Goal: Task Accomplishment & Management: Manage account settings

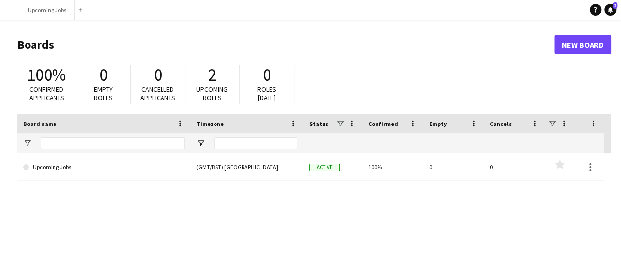
click at [16, 12] on button "Menu" at bounding box center [10, 10] width 20 height 20
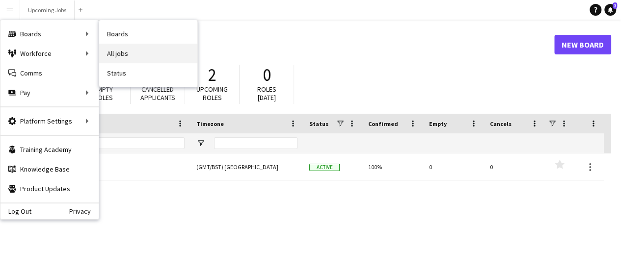
click at [122, 47] on link "All jobs" at bounding box center [148, 54] width 98 height 20
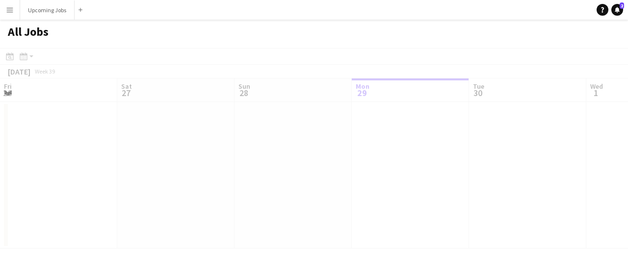
scroll to position [0, 235]
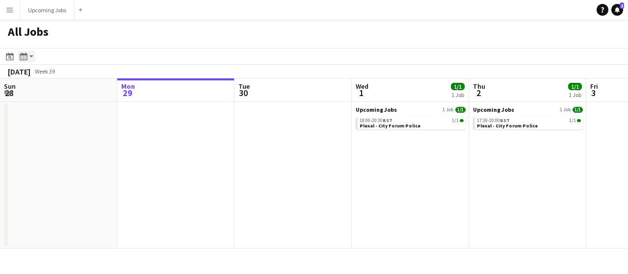
click at [26, 56] on icon at bounding box center [25, 56] width 1 height 0
click at [17, 54] on div "Date picker [DATE] [DATE] [DATE] M [DATE] T [DATE] W [DATE] T [DATE] F [DATE] S…" at bounding box center [20, 57] width 33 height 12
click at [11, 55] on icon at bounding box center [9, 57] width 7 height 8
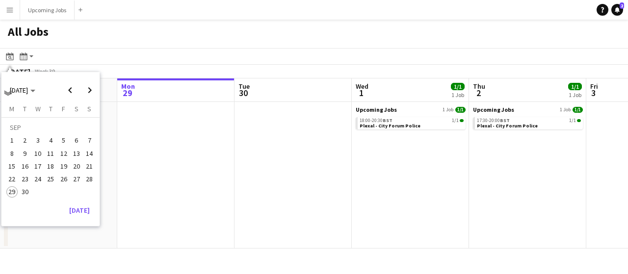
click at [55, 179] on span "25" at bounding box center [51, 179] width 12 height 12
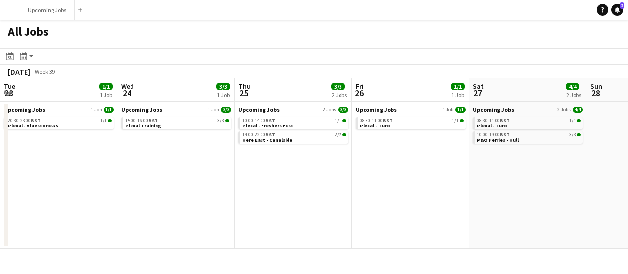
scroll to position [0, 338]
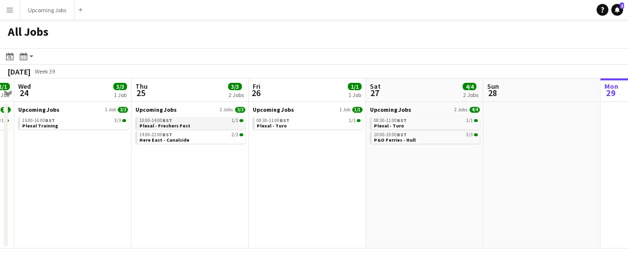
click at [177, 121] on div "10:00-14:00 BST 1/1" at bounding box center [191, 120] width 104 height 5
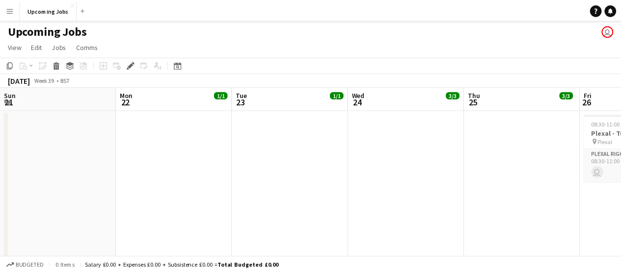
scroll to position [0, 338]
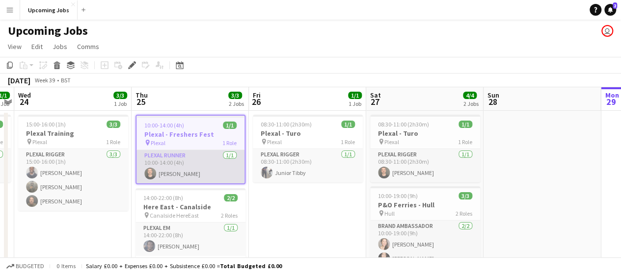
click at [197, 175] on app-card-role "Plexal Runner [DATE] 10:00-14:00 (4h) [PERSON_NAME]" at bounding box center [190, 166] width 108 height 33
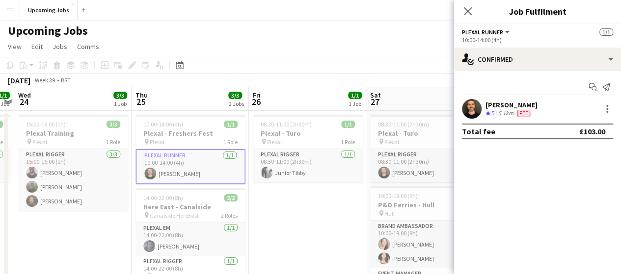
click at [526, 106] on div "[PERSON_NAME]" at bounding box center [511, 105] width 52 height 9
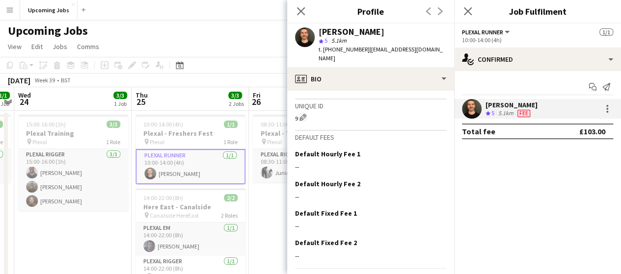
scroll to position [442, 0]
click at [538, 142] on div "Start chat Send notification [PERSON_NAME] Crew rating 5 5.1km Fee Total fee £1…" at bounding box center [537, 109] width 167 height 76
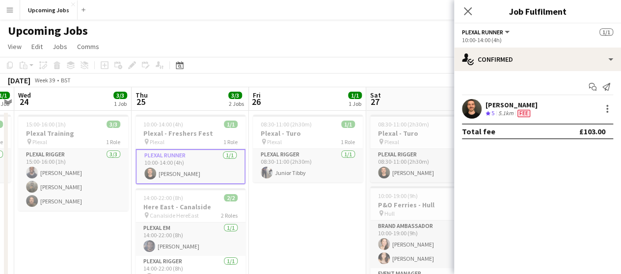
click at [544, 112] on div "[PERSON_NAME] Crew rating 5 5.1km Fee" at bounding box center [537, 109] width 167 height 20
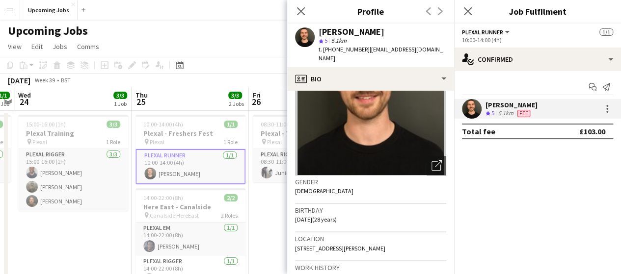
scroll to position [147, 0]
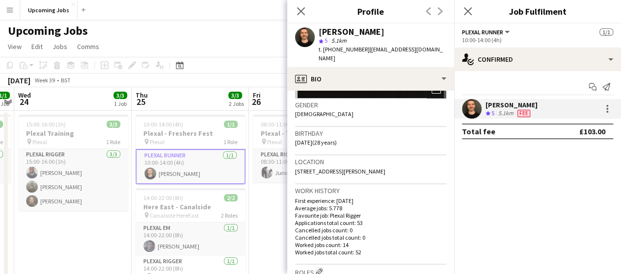
drag, startPoint x: 473, startPoint y: 15, endPoint x: 453, endPoint y: 15, distance: 19.1
click at [473, 15] on app-icon "Close pop-in" at bounding box center [468, 11] width 12 height 12
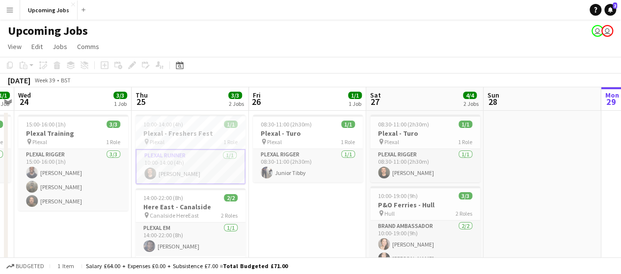
click at [210, 158] on app-card-role "Plexal Runner 1/1 10:00-14:00 (4h) James Crouch" at bounding box center [190, 166] width 110 height 35
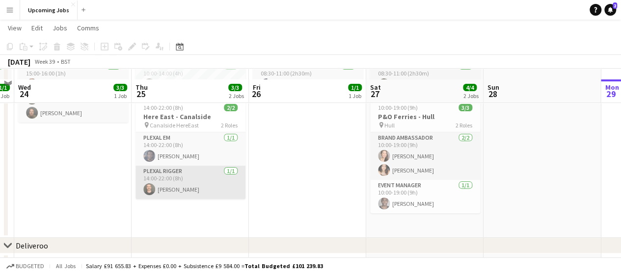
scroll to position [0, 0]
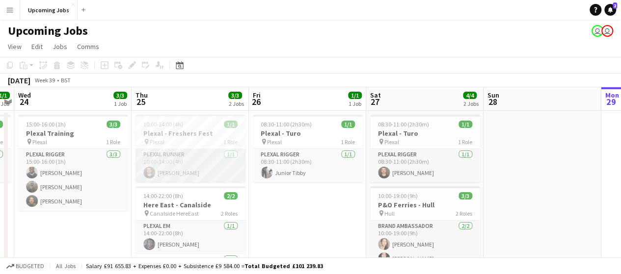
click at [202, 162] on app-card-role "Plexal Runner 1/1 10:00-14:00 (4h) James Crouch" at bounding box center [190, 165] width 110 height 33
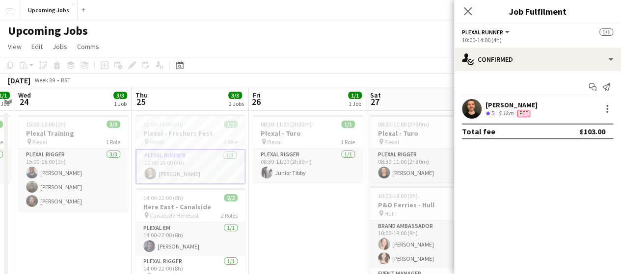
click at [607, 115] on div "James Crouch Crew rating 5 5.1km Fee" at bounding box center [537, 109] width 167 height 20
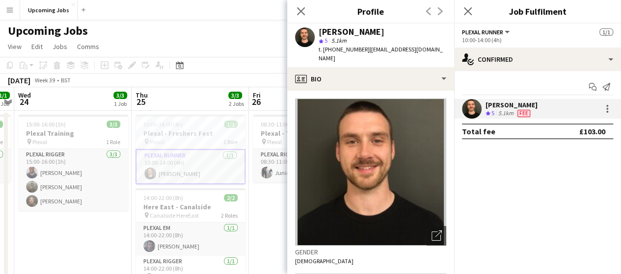
click at [577, 124] on div "Total fee £103.00" at bounding box center [537, 132] width 151 height 16
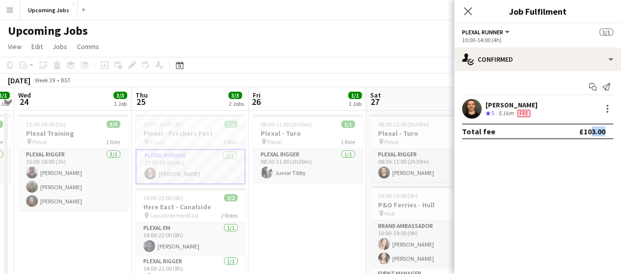
drag, startPoint x: 584, startPoint y: 134, endPoint x: 600, endPoint y: 131, distance: 15.6
click at [600, 131] on div "£103.00" at bounding box center [592, 132] width 26 height 10
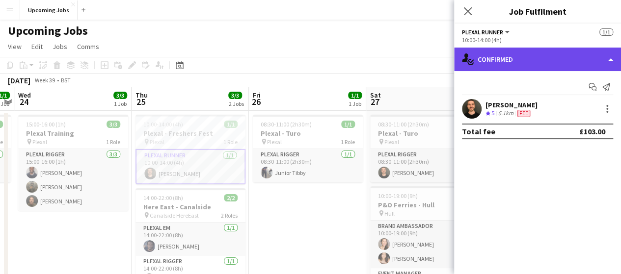
click at [614, 60] on div "single-neutral-actions-check-2 Confirmed" at bounding box center [537, 60] width 167 height 24
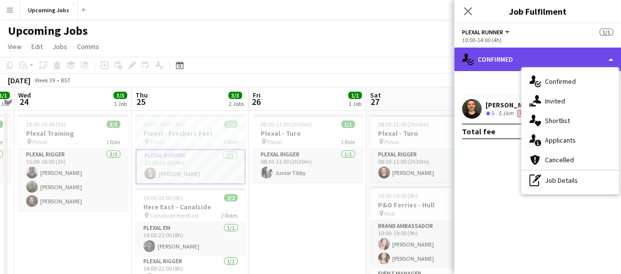
click at [614, 60] on div "single-neutral-actions-check-2 Confirmed" at bounding box center [537, 60] width 167 height 24
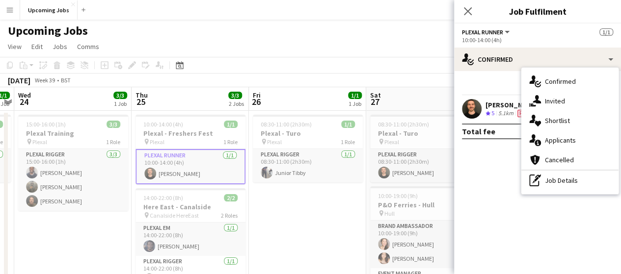
click at [535, 42] on div "10:00-14:00 (4h)" at bounding box center [537, 39] width 151 height 7
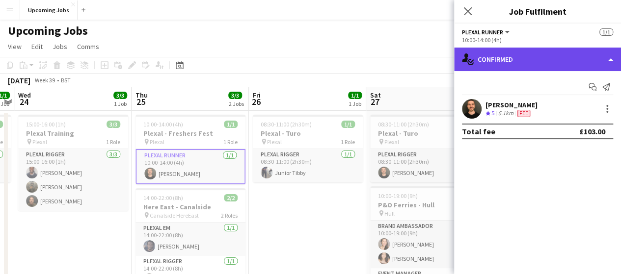
click at [607, 58] on div "single-neutral-actions-check-2 Confirmed" at bounding box center [537, 60] width 167 height 24
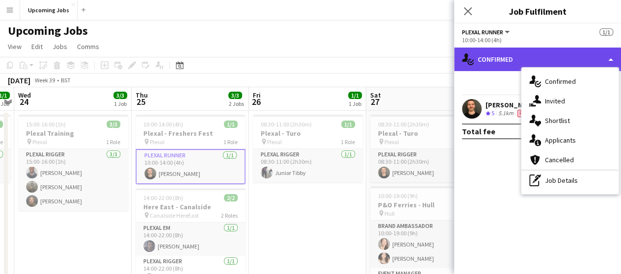
click at [607, 57] on div "single-neutral-actions-check-2 Confirmed" at bounding box center [537, 60] width 167 height 24
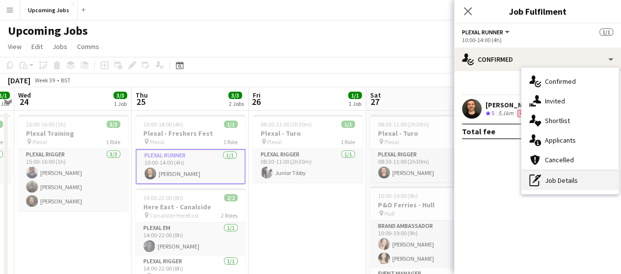
click at [564, 175] on div "pen-write Job Details" at bounding box center [569, 181] width 97 height 20
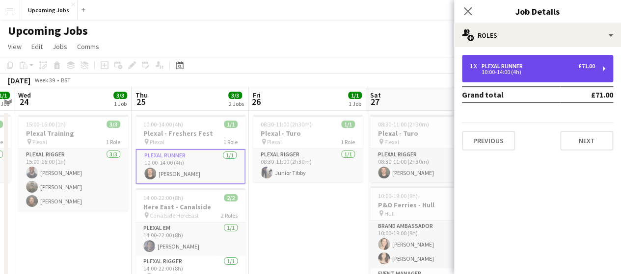
click at [605, 71] on div "1 x Plexal Runner £71.00 10:00-14:00 (4h)" at bounding box center [537, 68] width 151 height 27
